Goal: Transaction & Acquisition: Purchase product/service

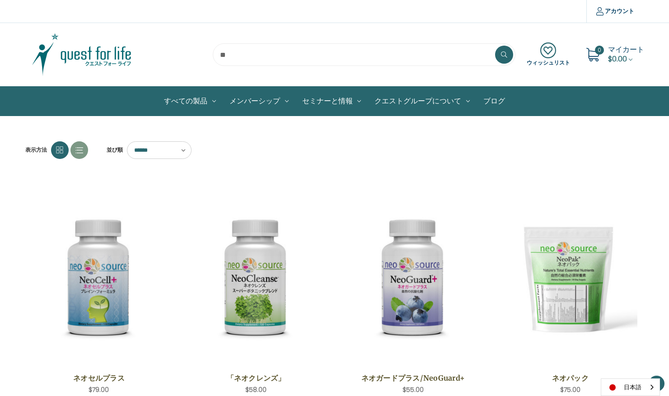
scroll to position [214, 0]
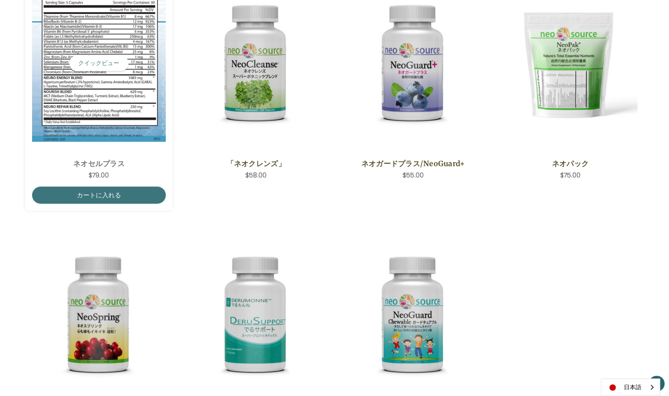
click at [113, 76] on img "NeoCell Plus,$79.00\a" at bounding box center [99, 63] width 134 height 157
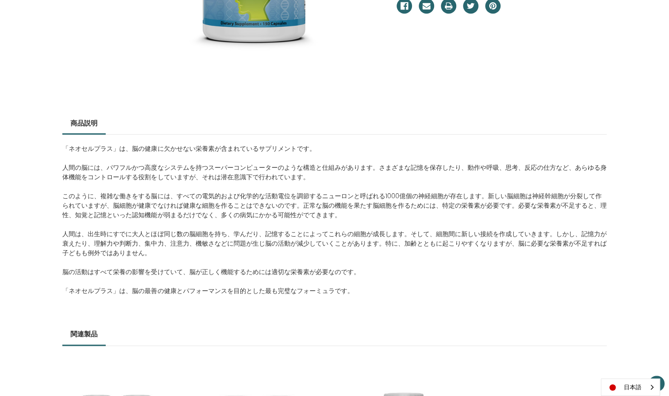
scroll to position [283, 0]
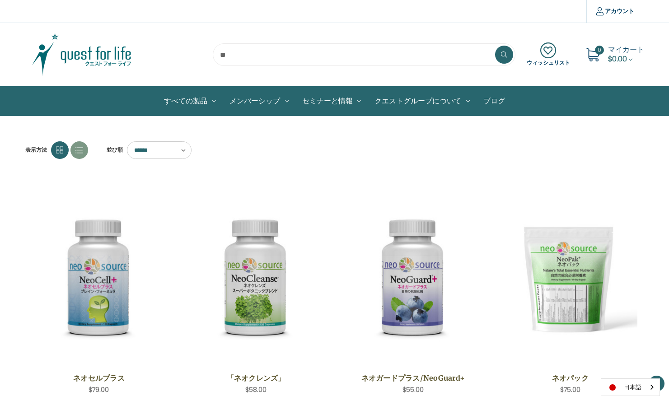
scroll to position [214, 0]
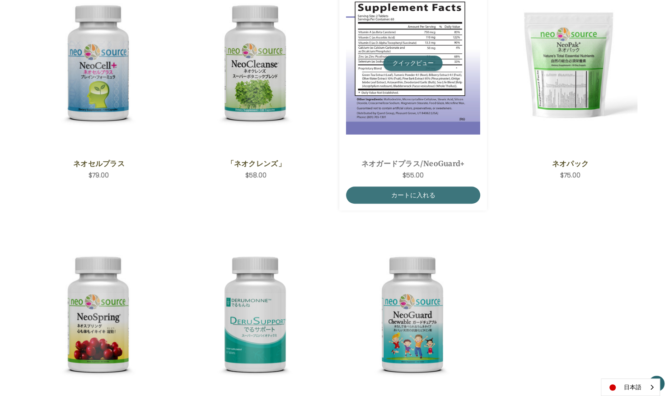
click at [430, 56] on button "クイックビュー" at bounding box center [412, 63] width 59 height 15
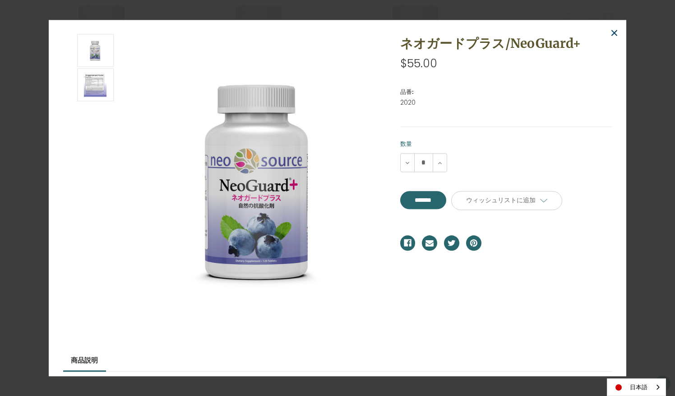
click at [613, 32] on span "×" at bounding box center [614, 33] width 9 height 20
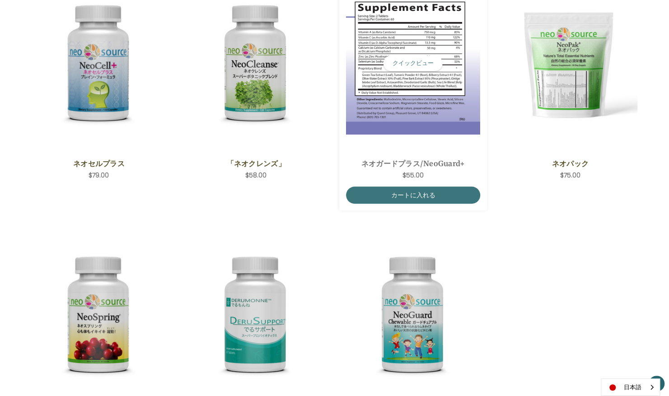
click at [430, 93] on img "NeoGuard Plus,$55.00\a" at bounding box center [413, 63] width 134 height 143
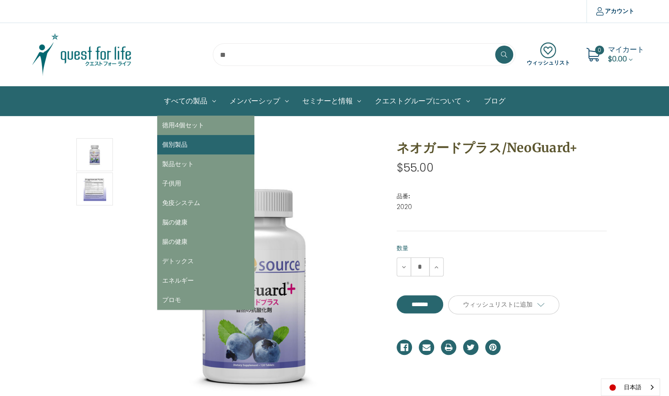
click at [189, 152] on link "個別製品" at bounding box center [205, 144] width 97 height 19
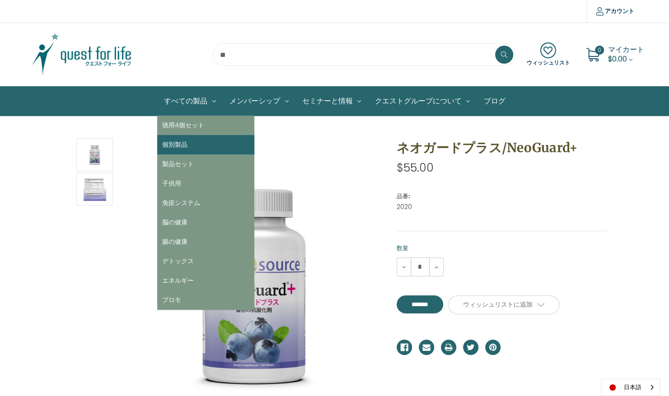
click at [189, 152] on link "個別製品" at bounding box center [205, 144] width 97 height 19
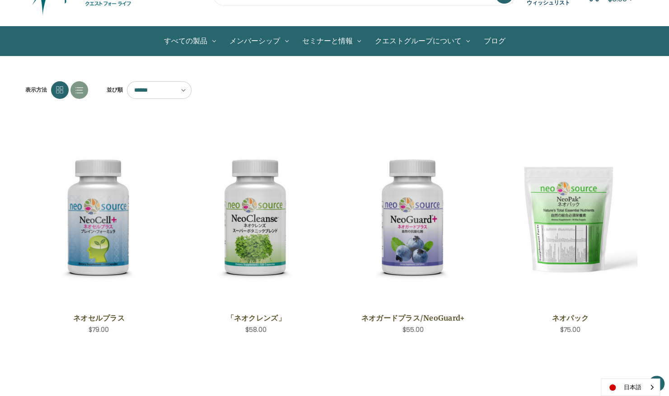
scroll to position [74, 0]
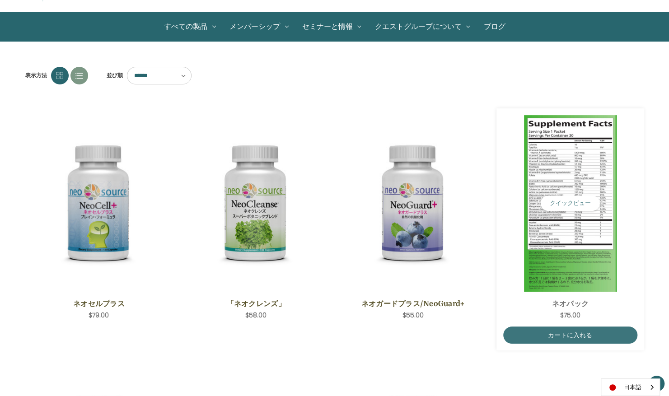
click at [575, 213] on img "NeoPak,$75.00\a" at bounding box center [570, 203] width 134 height 177
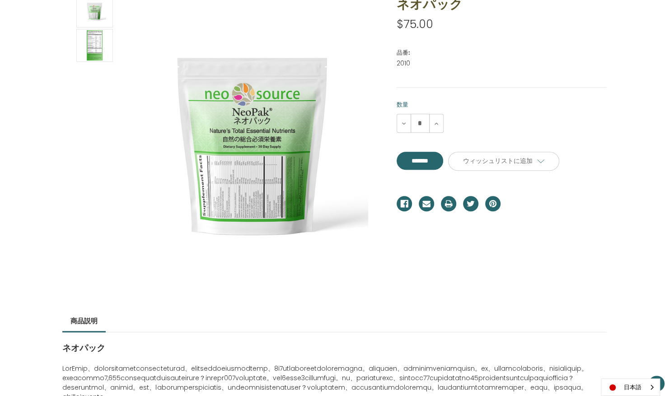
scroll to position [88, 0]
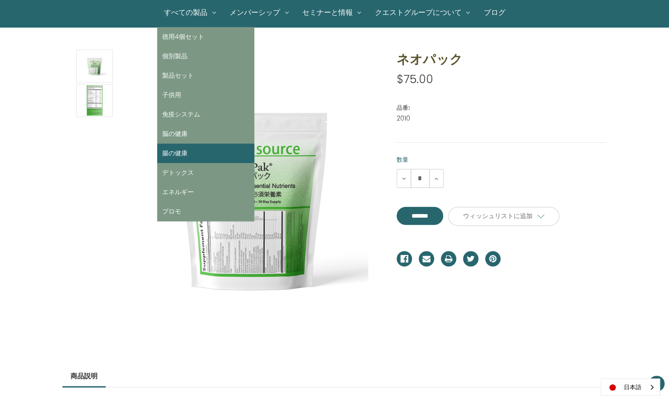
click at [179, 149] on link "腸の健康" at bounding box center [205, 153] width 97 height 19
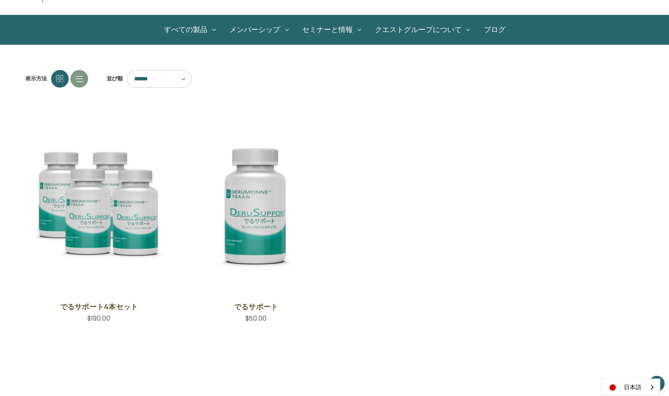
scroll to position [75, 0]
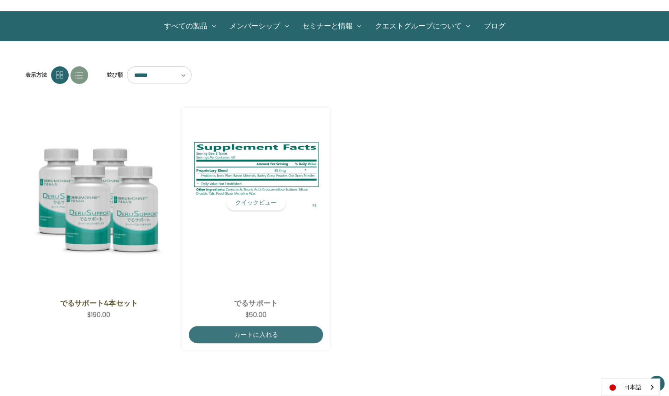
click at [252, 231] on img "DeruSupport,$50.00\a" at bounding box center [256, 202] width 134 height 143
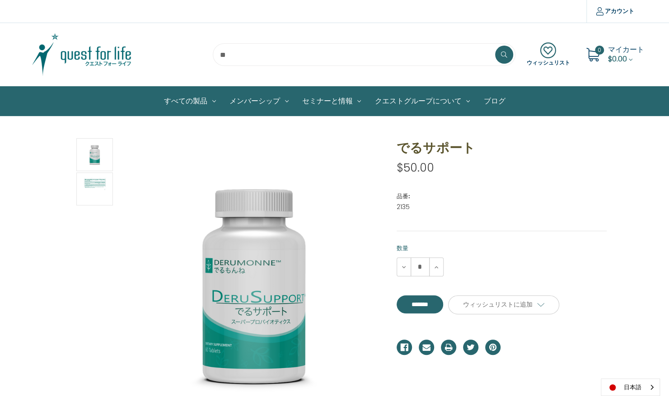
click at [500, 99] on link "ブログ" at bounding box center [493, 101] width 35 height 29
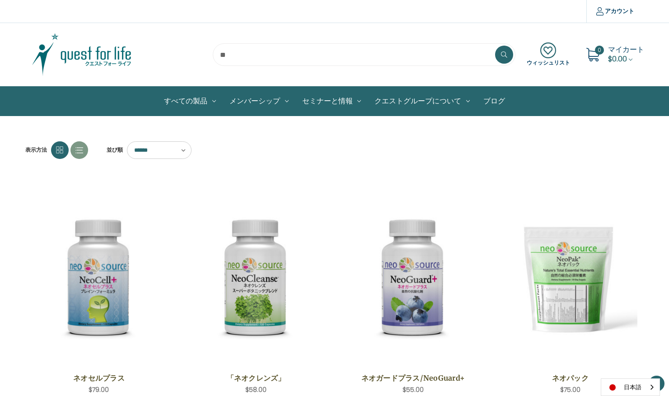
scroll to position [74, 0]
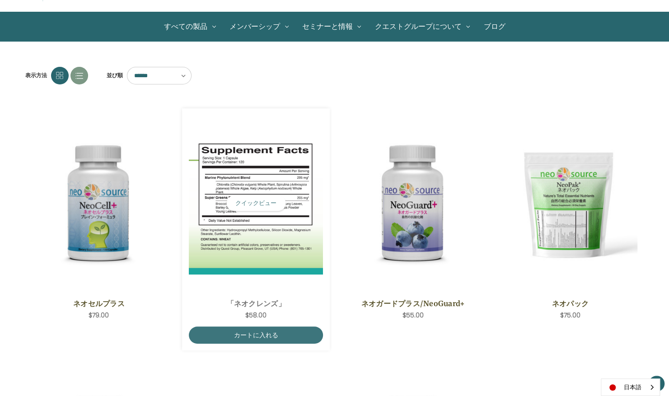
click at [262, 222] on img "NeoCleanse,$58.00\a" at bounding box center [256, 203] width 134 height 143
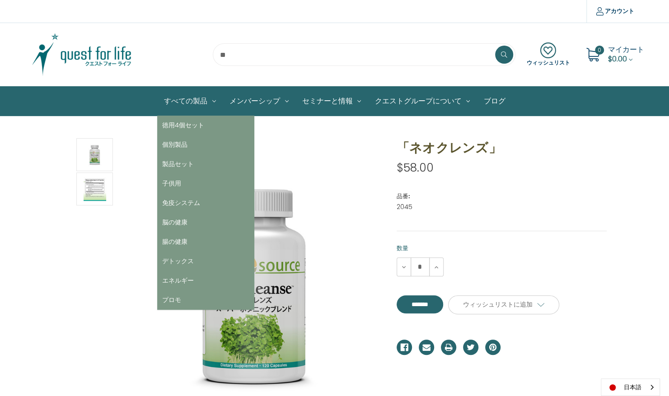
click at [192, 100] on link "すべての製品" at bounding box center [189, 101] width 65 height 29
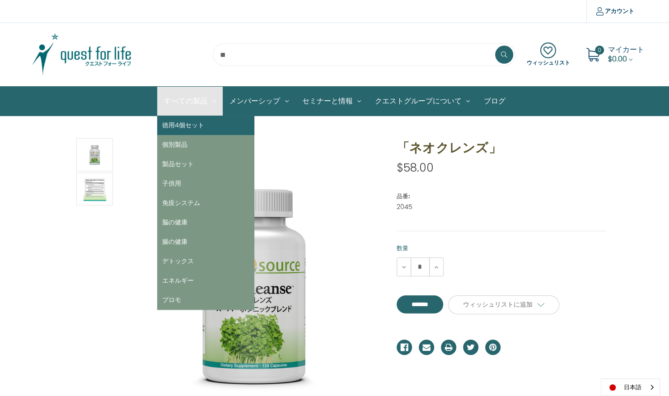
click at [181, 122] on link "徳用4個セット" at bounding box center [205, 125] width 97 height 19
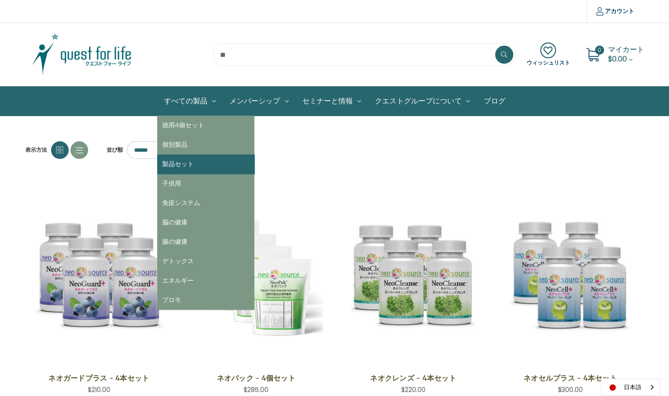
click at [185, 161] on link "製品セット" at bounding box center [205, 163] width 97 height 19
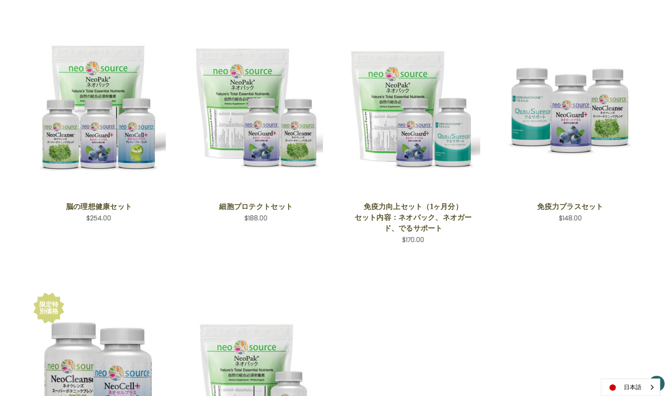
scroll to position [173, 0]
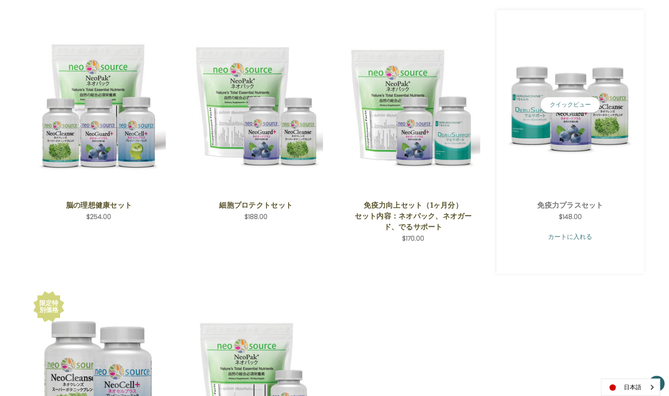
click at [564, 237] on link "カートに入れる" at bounding box center [570, 236] width 134 height 17
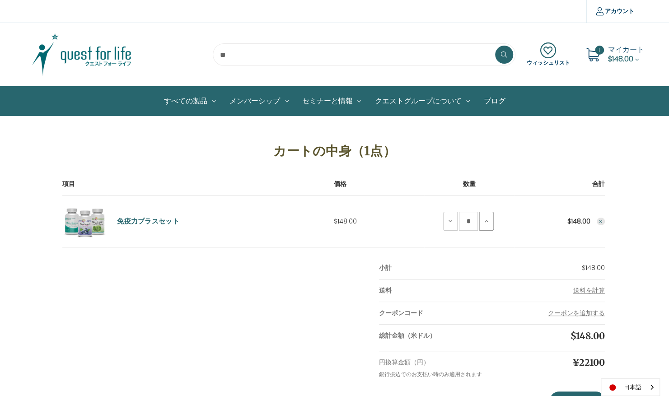
click at [487, 222] on icon at bounding box center [486, 221] width 7 height 7
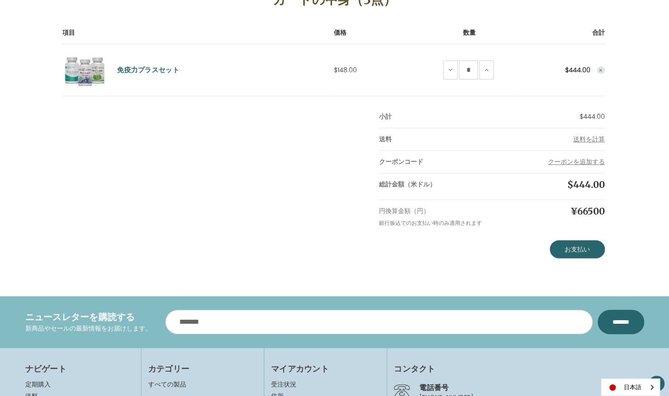
scroll to position [107, 0]
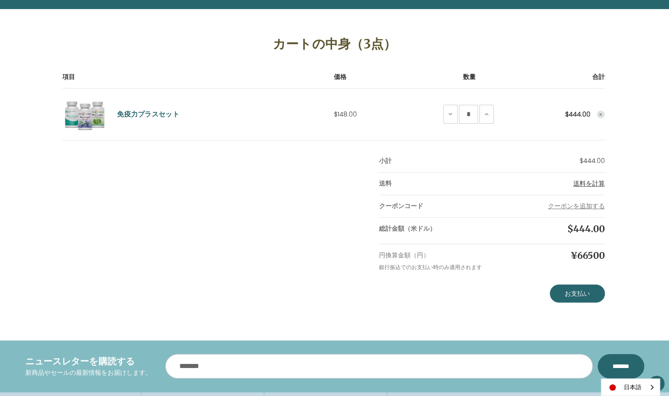
click at [588, 183] on span "送料を計算" at bounding box center [589, 183] width 32 height 9
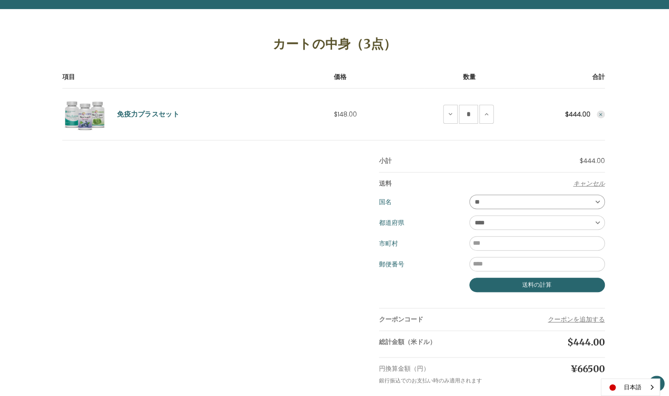
click at [594, 198] on select "** ** **" at bounding box center [536, 202] width 135 height 14
click at [469, 195] on select "** ** **" at bounding box center [536, 202] width 135 height 14
click at [591, 219] on select "**** ** ** ** ** ** ** ** ** ** *** ** *** ** ** ** ** ** *** **** ** ** ** ***…" at bounding box center [536, 222] width 135 height 14
select select "***"
click at [469, 215] on select "**** ** ** ** ** ** ** ** ** ** *** ** *** ** ** ** ** ** *** **** ** ** ** ***…" at bounding box center [536, 222] width 135 height 14
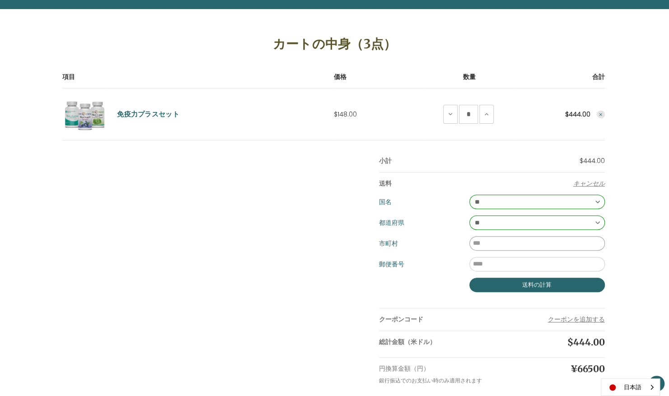
click at [571, 244] on input "市町村" at bounding box center [536, 243] width 135 height 14
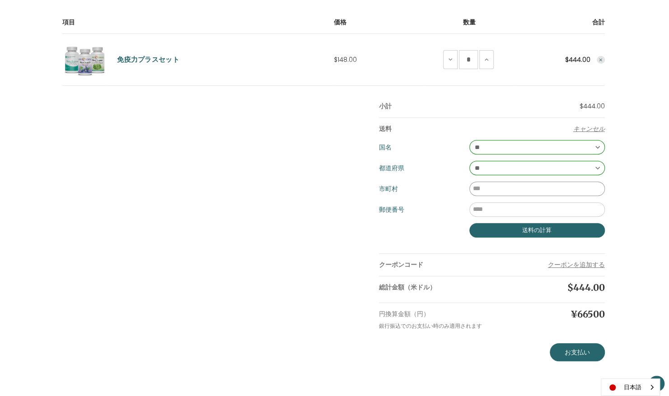
scroll to position [181, 0]
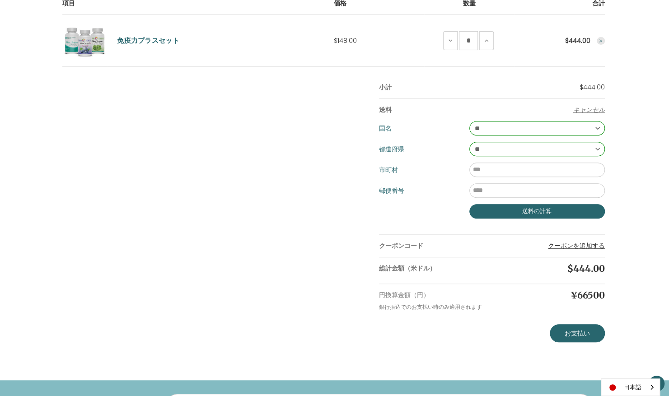
click at [590, 246] on button "クーポンを追加する" at bounding box center [576, 245] width 57 height 9
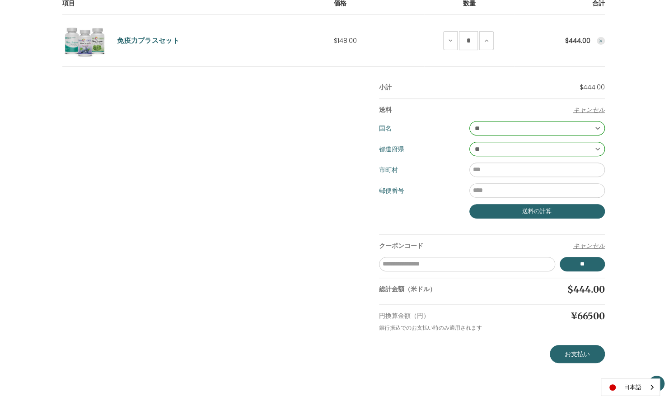
click at [590, 246] on button "キャンセル" at bounding box center [589, 245] width 32 height 9
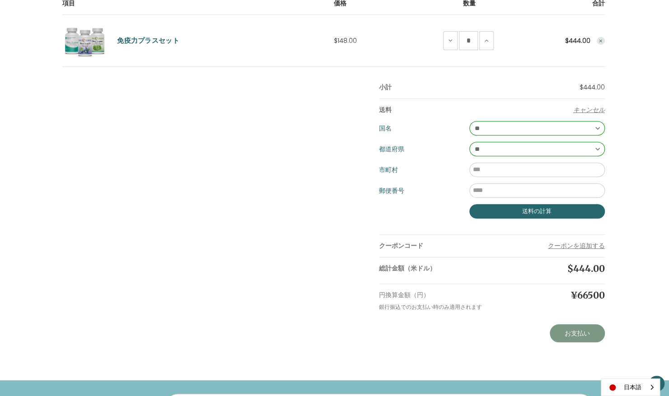
click at [562, 330] on link "お支払い" at bounding box center [576, 333] width 55 height 18
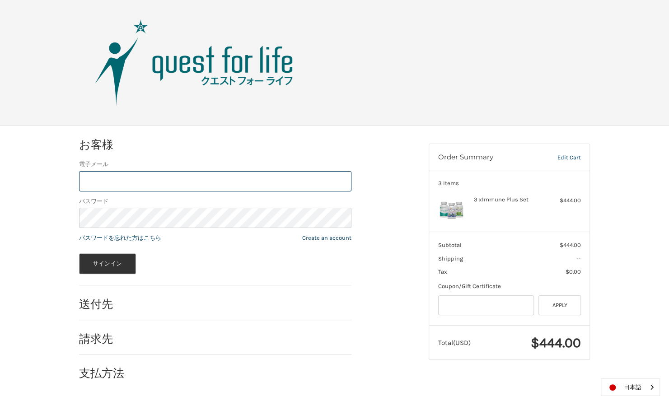
scroll to position [1, 0]
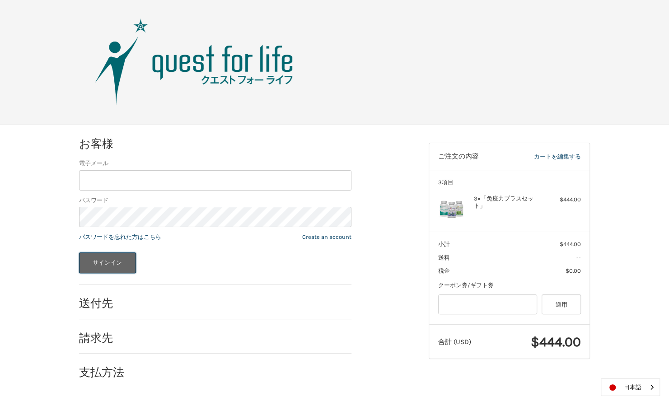
click at [112, 263] on button "サインイン" at bounding box center [107, 262] width 57 height 21
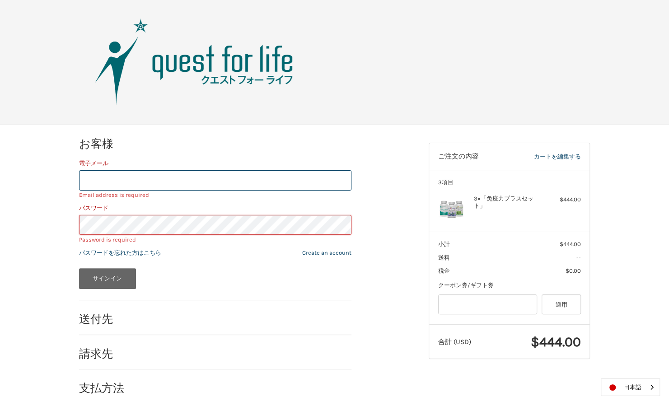
scroll to position [0, 0]
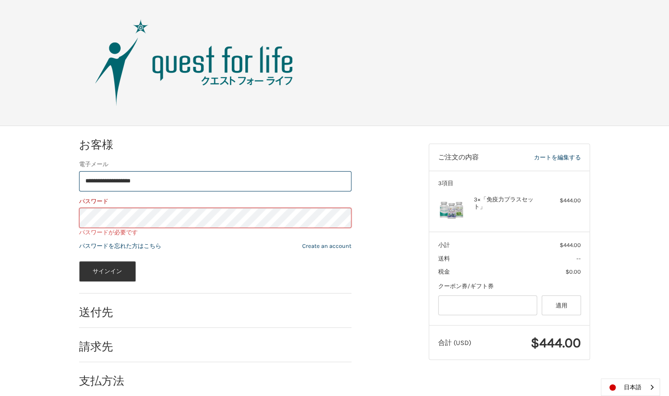
type input "**********"
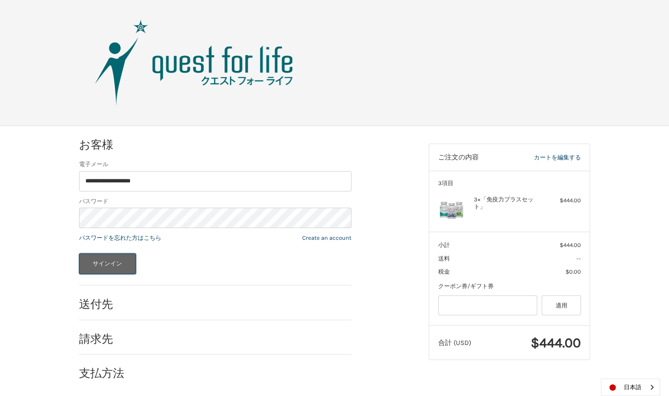
click at [109, 264] on button "サインイン" at bounding box center [107, 263] width 57 height 21
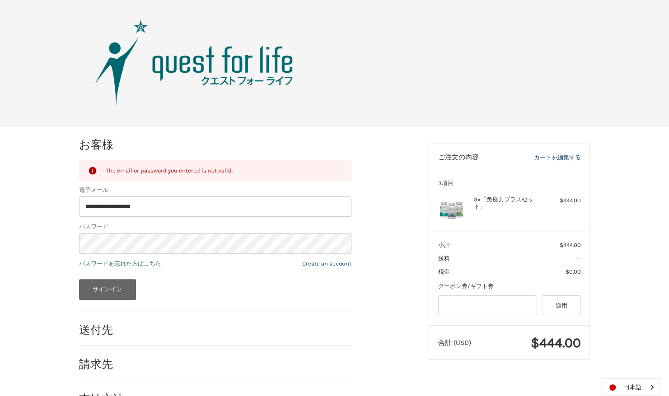
click at [109, 264] on link "パスワードを忘れた方はこちら" at bounding box center [120, 263] width 82 height 7
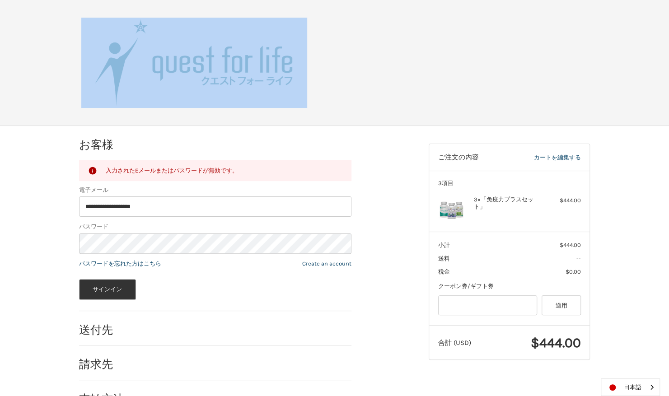
drag, startPoint x: 653, startPoint y: 38, endPoint x: 673, endPoint y: -32, distance: 72.6
click at [669, 0] on html "**********" at bounding box center [334, 211] width 669 height 423
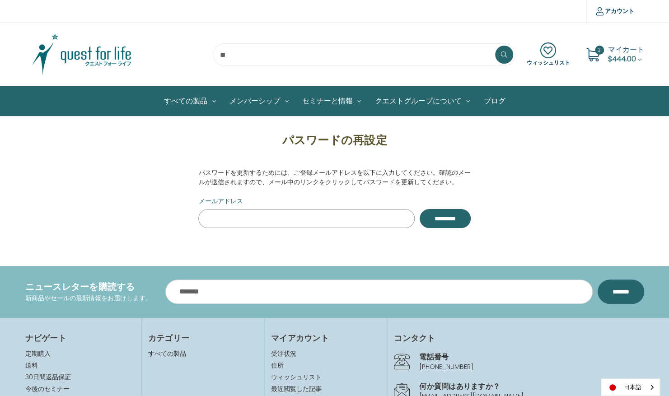
click at [216, 219] on input "メールアドレス" at bounding box center [306, 218] width 216 height 19
type input "**********"
click at [445, 217] on input "**********" at bounding box center [444, 218] width 51 height 19
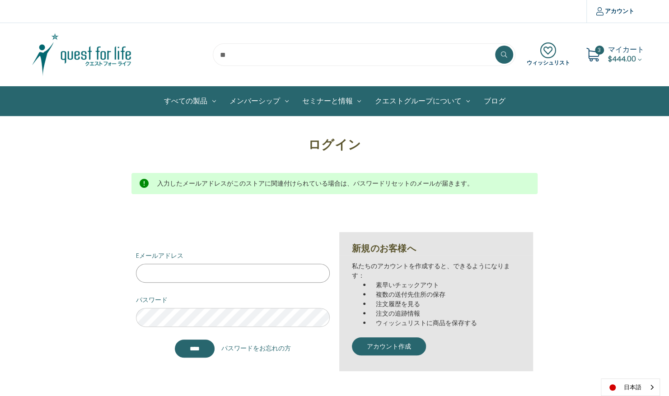
click at [177, 268] on input "Eメールアドレス" at bounding box center [233, 273] width 194 height 19
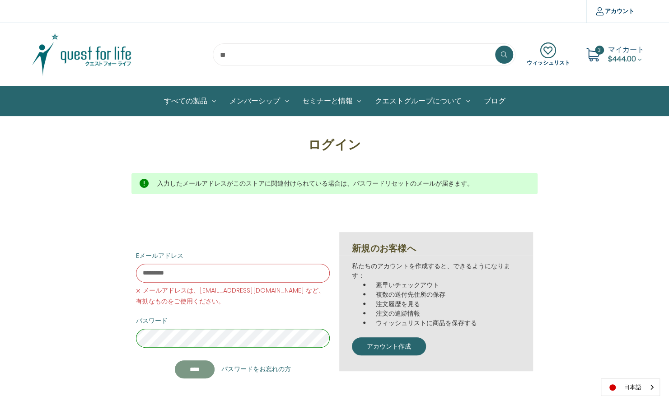
click at [190, 369] on input "*******" at bounding box center [195, 369] width 40 height 18
drag, startPoint x: 188, startPoint y: 271, endPoint x: 108, endPoint y: 274, distance: 79.9
click at [108, 274] on div "ログイン 入力したメールアドレスがこのストアに関連付けられている場合は、パスワードリセットのメールが届きます。 Eメールアドレス ********* メールア…" at bounding box center [334, 261] width 557 height 253
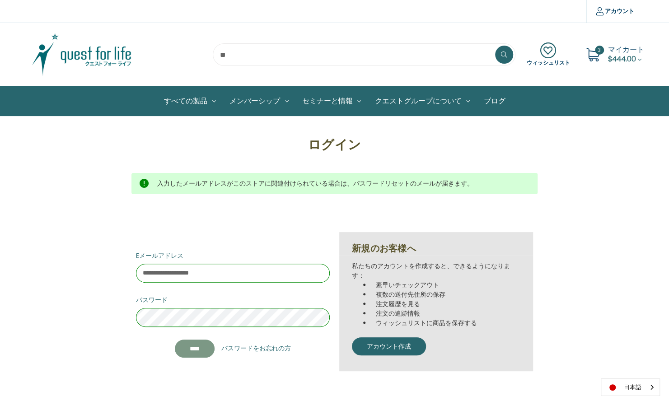
type input "**********"
click at [191, 350] on input "*******" at bounding box center [195, 348] width 40 height 18
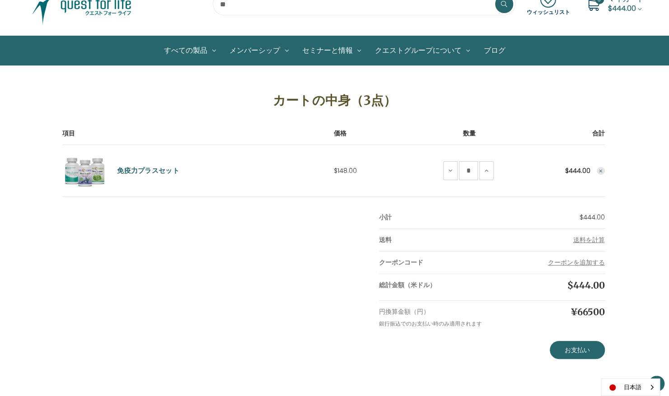
scroll to position [51, 0]
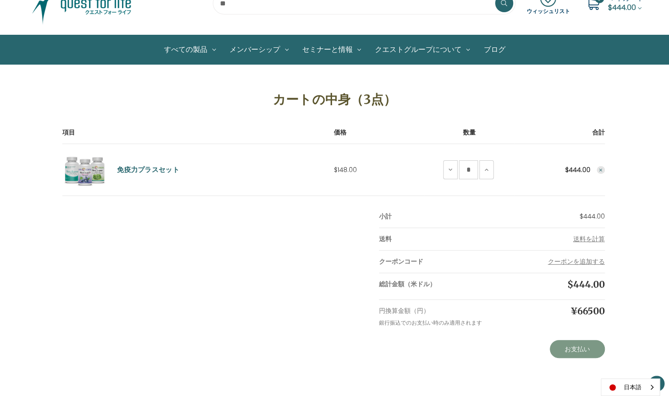
click at [559, 344] on link "お支払い" at bounding box center [576, 349] width 55 height 18
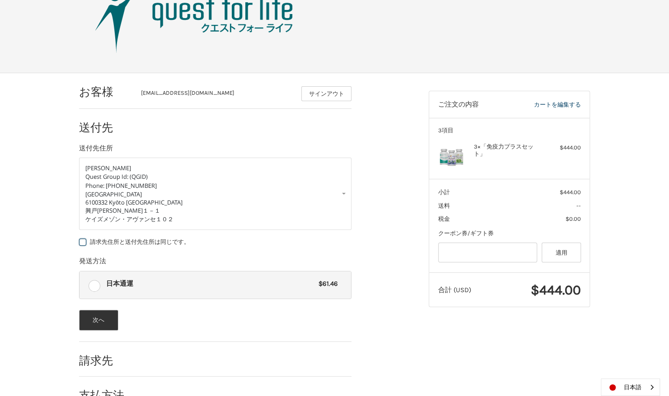
scroll to position [76, 0]
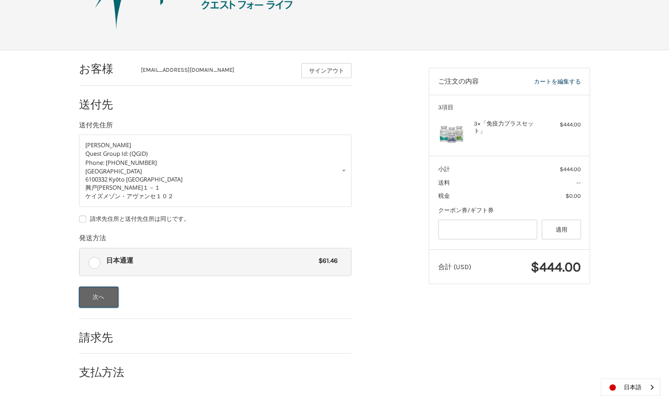
click at [104, 296] on button "次へ" at bounding box center [98, 297] width 39 height 21
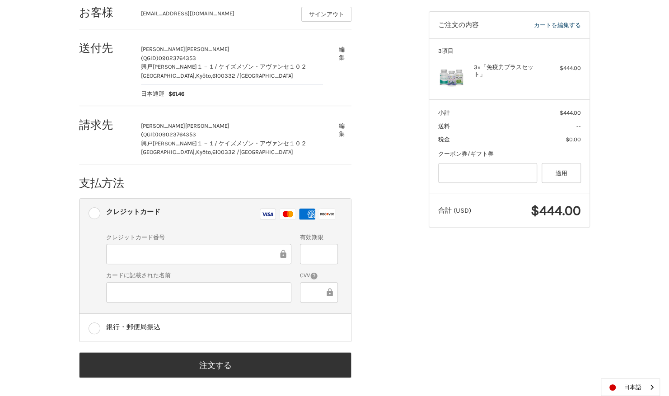
scroll to position [134, 0]
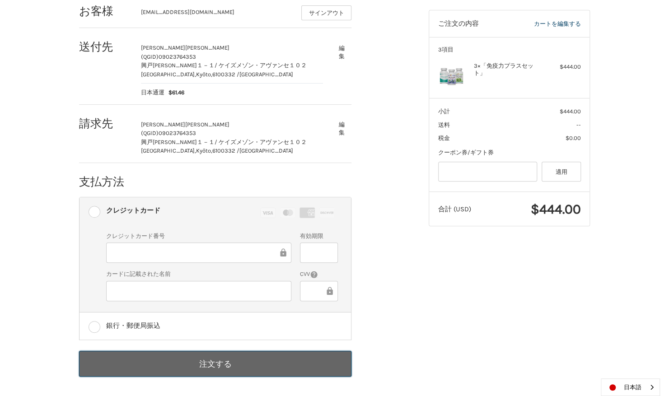
click at [201, 360] on button "注文する" at bounding box center [215, 364] width 272 height 26
click at [288, 360] on button "注文する" at bounding box center [215, 364] width 272 height 26
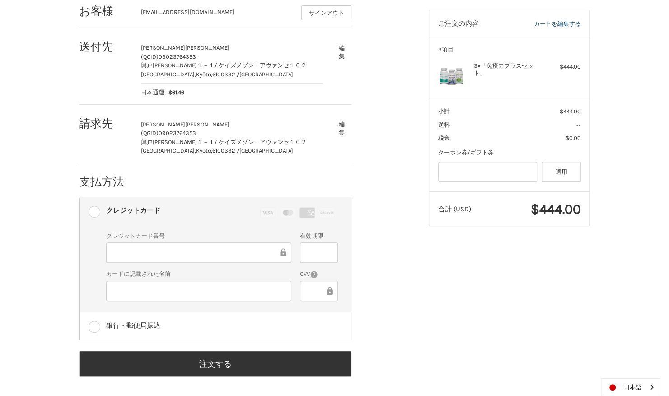
click at [335, 265] on div "クレジットカード番号 有効期限 カードに記載された名前 CVV" at bounding box center [222, 270] width 241 height 77
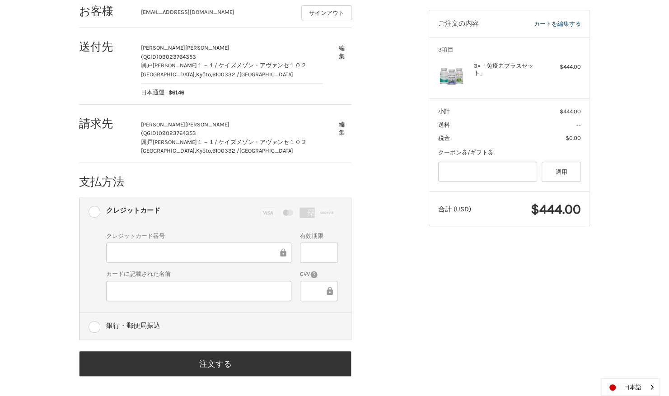
click at [294, 324] on div "銀行・郵便局振込" at bounding box center [222, 325] width 232 height 15
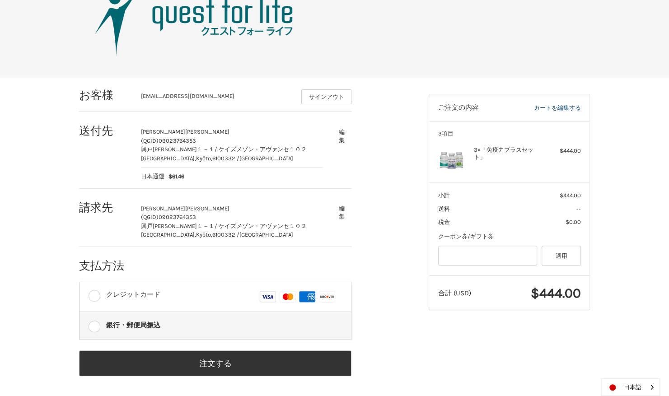
scroll to position [49, 0]
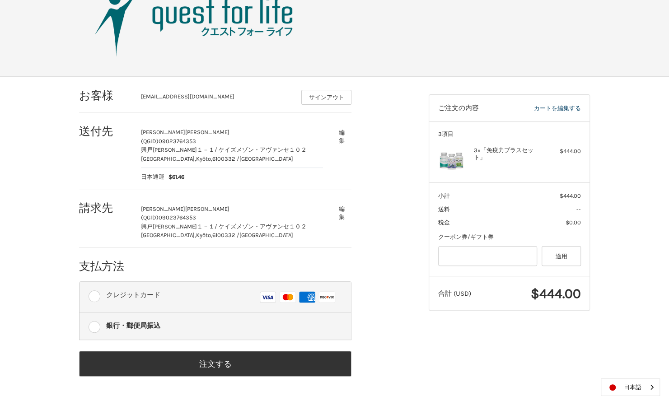
click at [101, 295] on label "クレジットカード Visa マスター アメックス ディスカバー" at bounding box center [214, 297] width 271 height 30
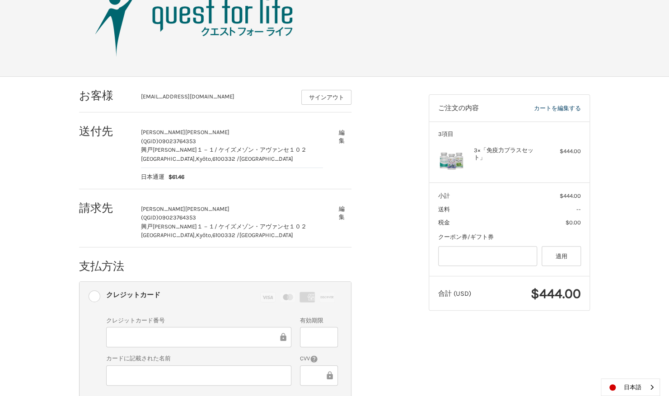
click at [223, 368] on div at bounding box center [198, 375] width 185 height 20
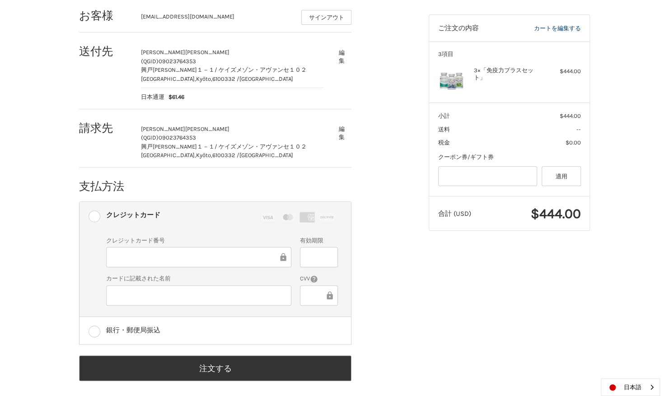
scroll to position [134, 0]
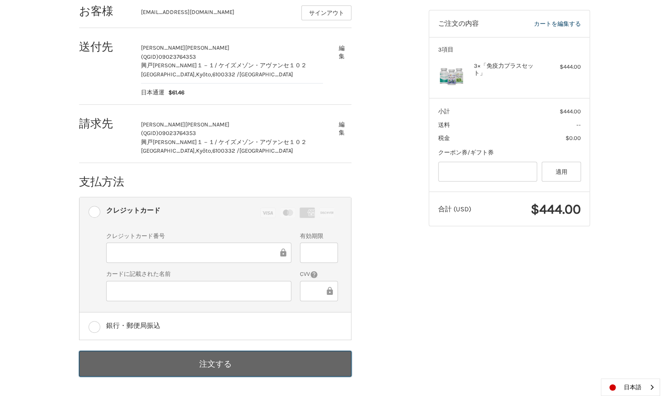
click at [311, 358] on button "注文する" at bounding box center [215, 364] width 272 height 26
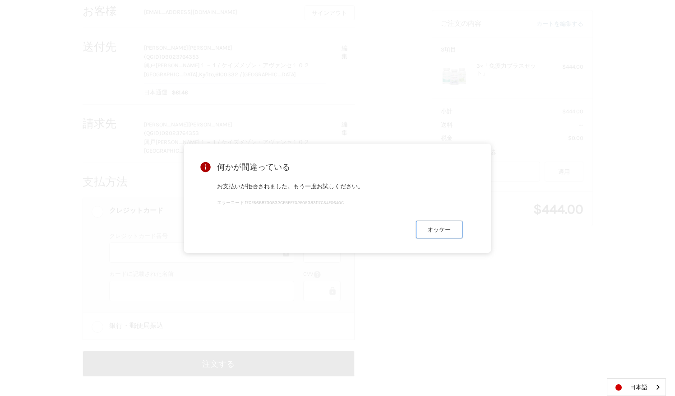
click at [449, 237] on button "オッケー" at bounding box center [439, 230] width 46 height 18
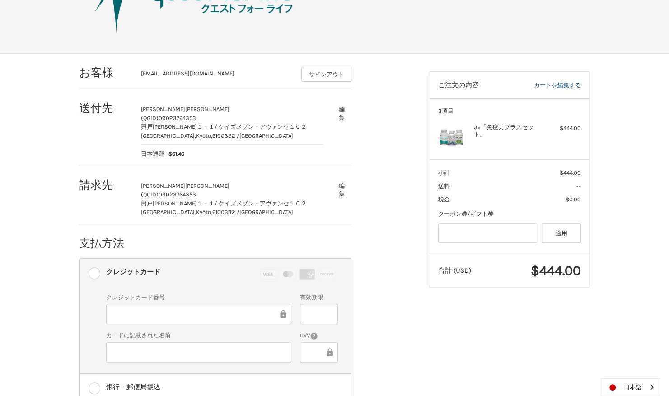
scroll to position [33, 0]
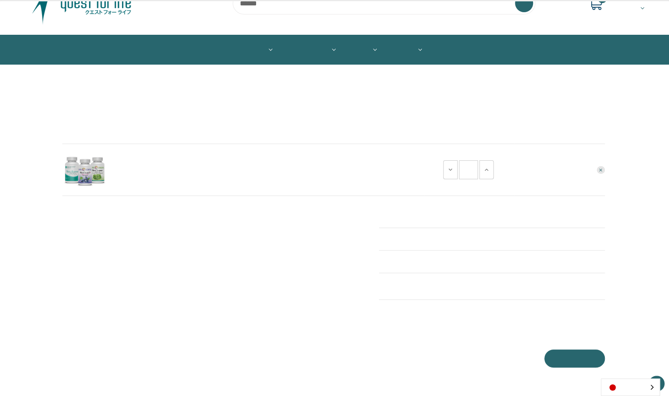
scroll to position [51, 0]
